Goal: Navigation & Orientation: Find specific page/section

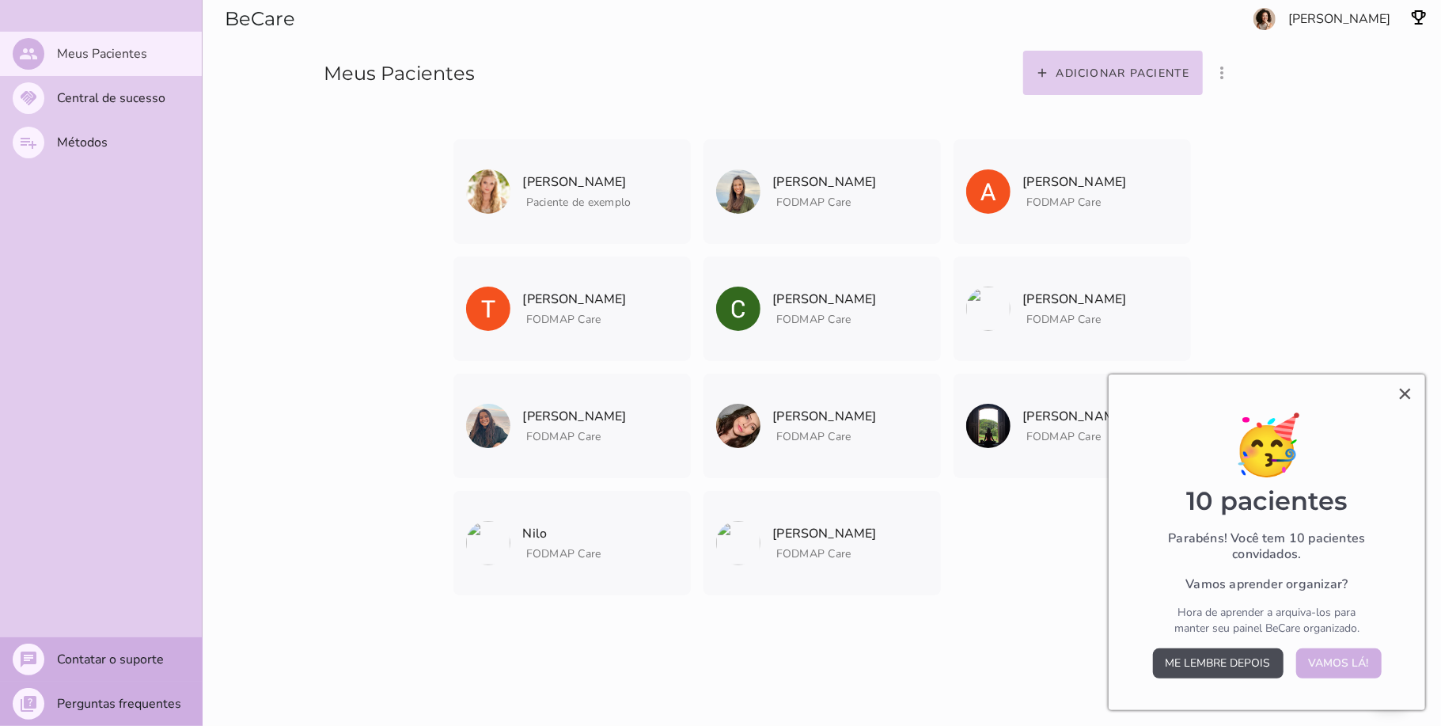
click at [1226, 666] on button "Me lembre depois" at bounding box center [1218, 663] width 131 height 30
